Goal: Navigation & Orientation: Find specific page/section

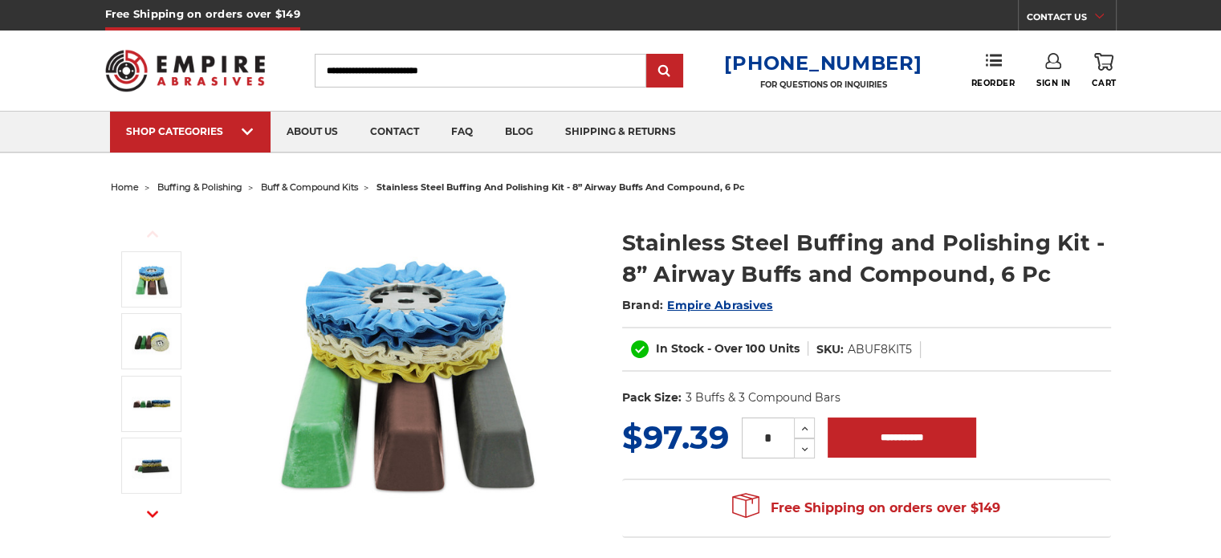
drag, startPoint x: 0, startPoint y: 0, endPoint x: 543, endPoint y: 250, distance: 597.4
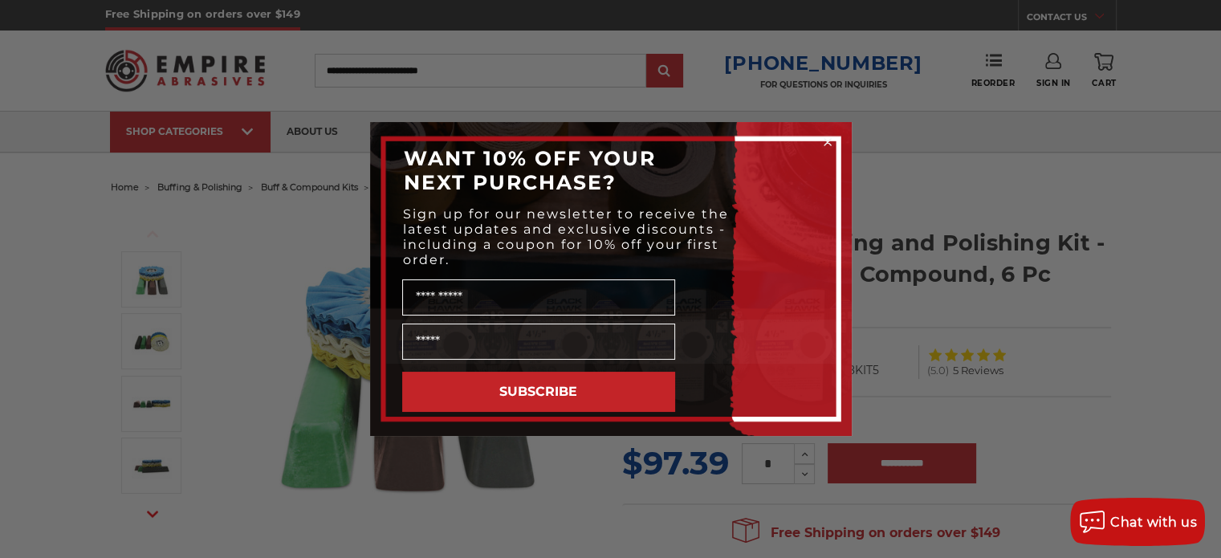
click at [787, 326] on div "POPUP Form" at bounding box center [611, 342] width 450 height 44
click at [826, 137] on circle "Close dialog" at bounding box center [827, 142] width 15 height 15
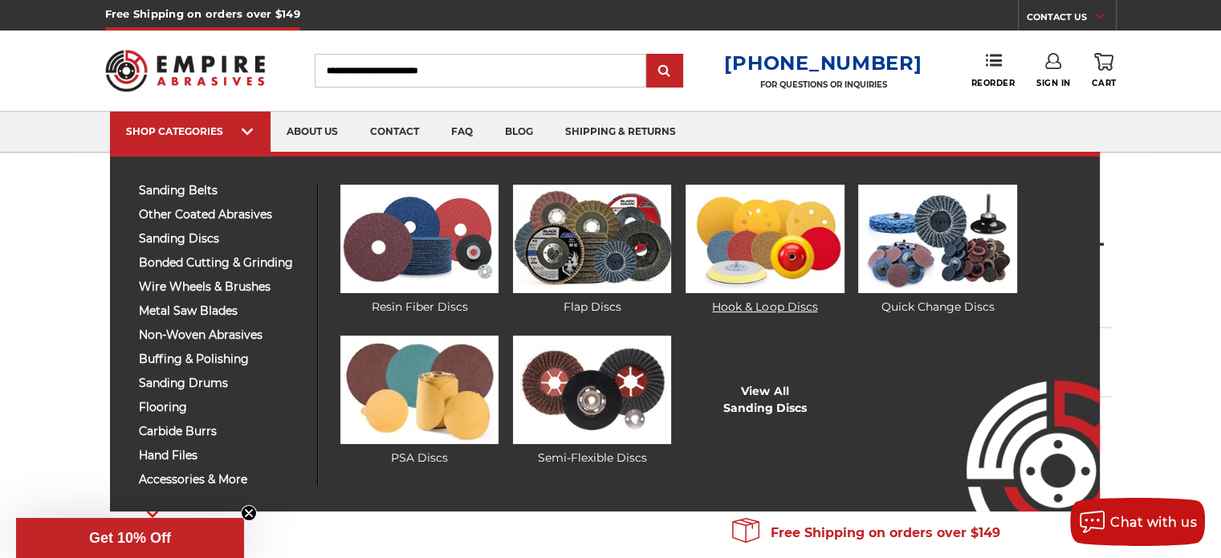
click at [805, 251] on img at bounding box center [765, 239] width 158 height 108
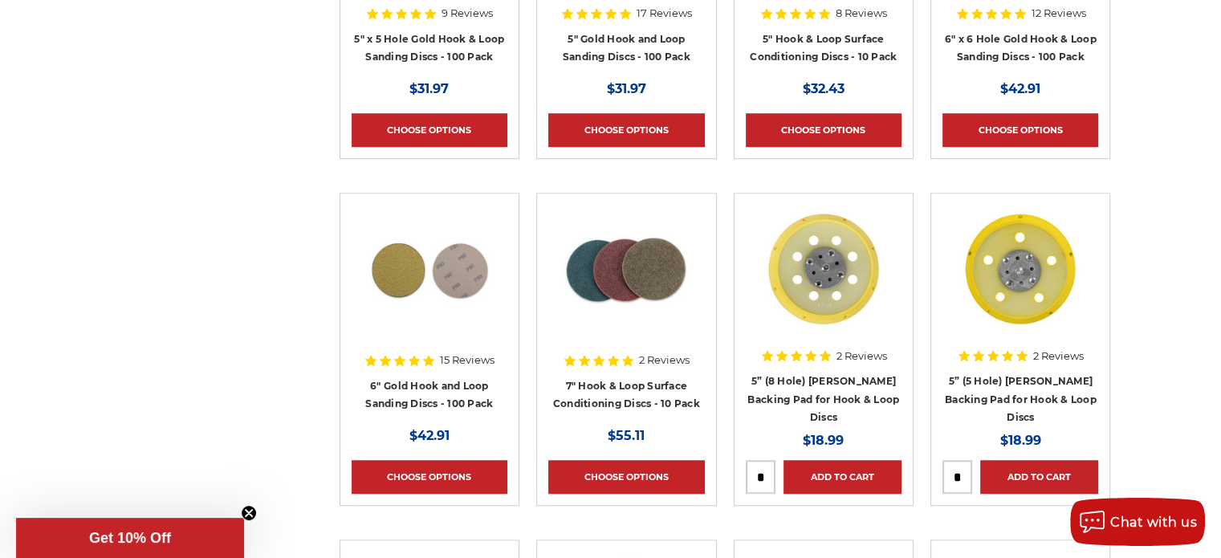
scroll to position [1606, 0]
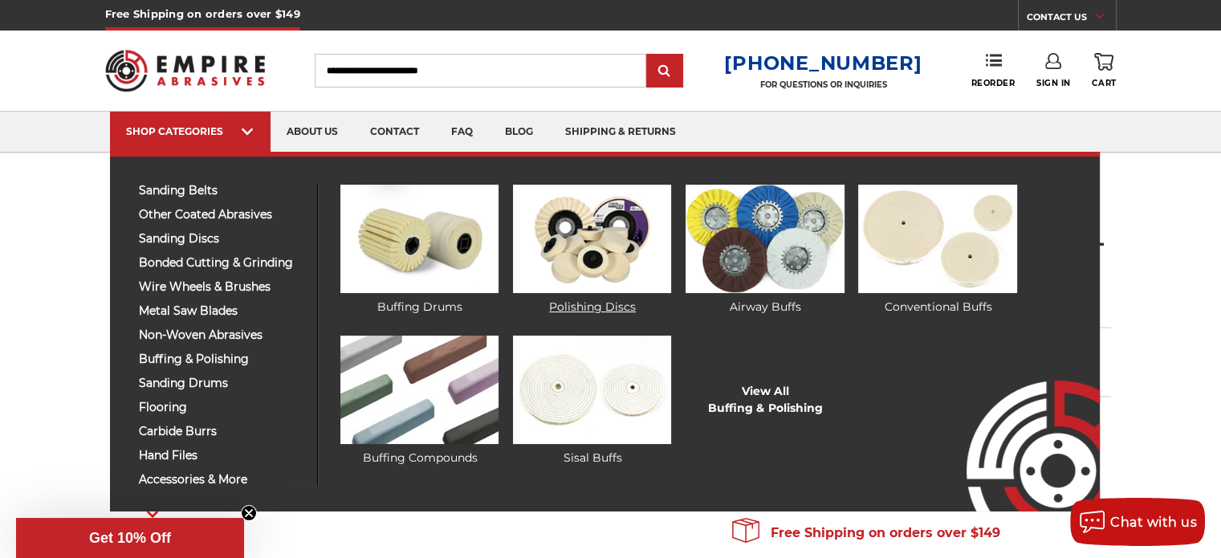
click at [633, 238] on img at bounding box center [592, 239] width 158 height 108
